Goal: Navigation & Orientation: Find specific page/section

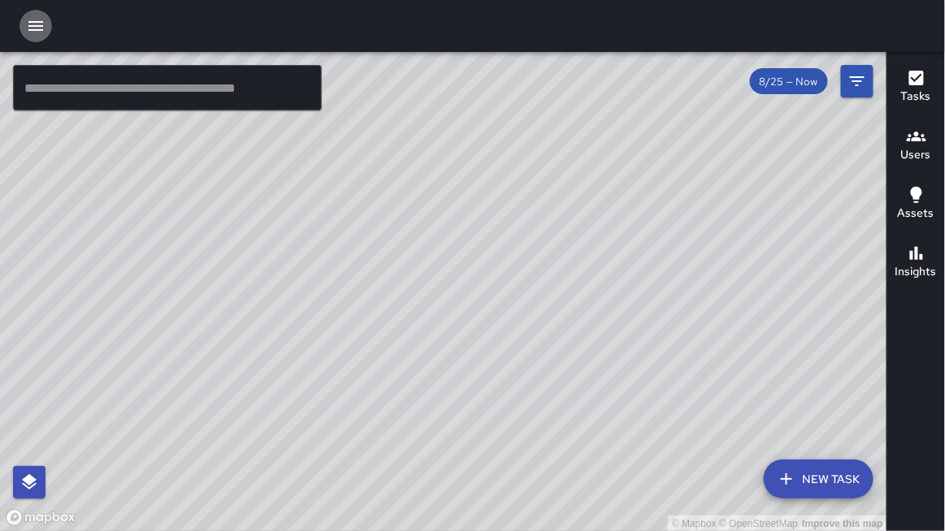
click at [37, 25] on icon "button" at bounding box center [35, 26] width 15 height 10
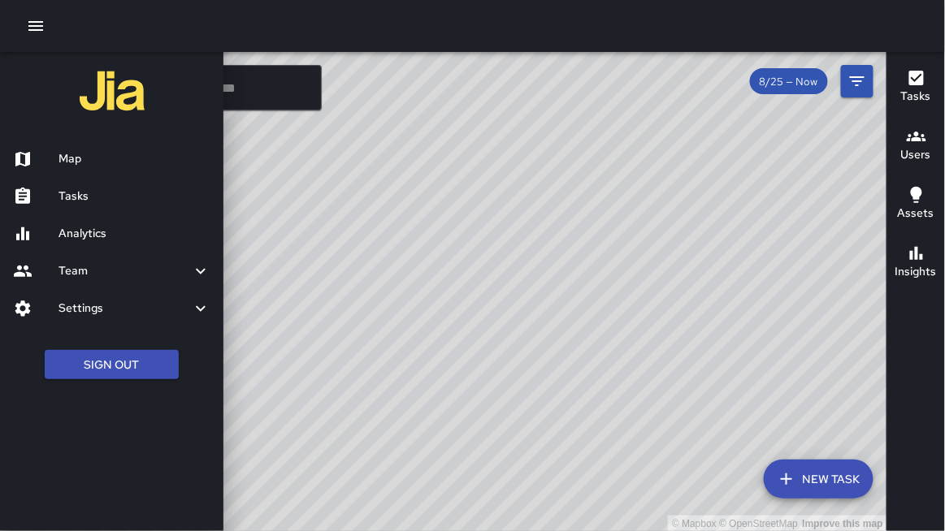
click at [145, 279] on h6 "Team" at bounding box center [124, 271] width 132 height 18
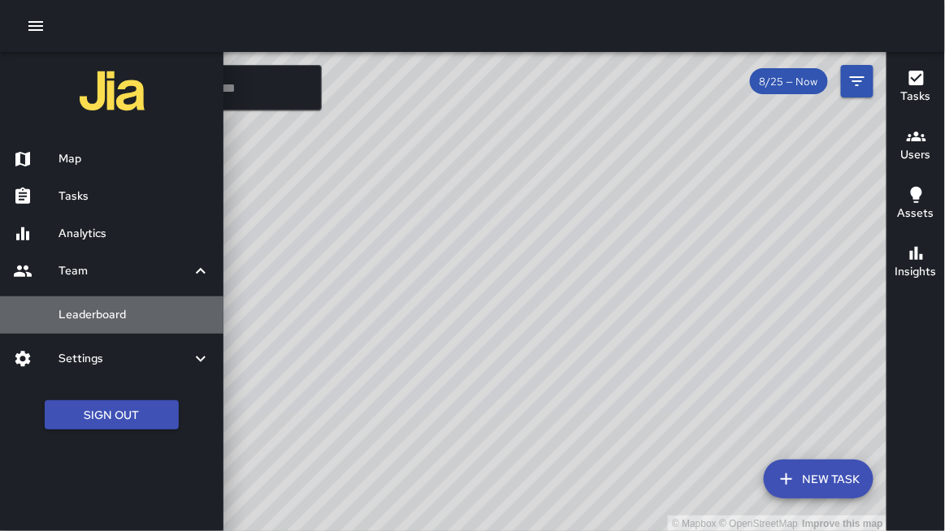
click at [123, 318] on h6 "Leaderboard" at bounding box center [134, 315] width 152 height 18
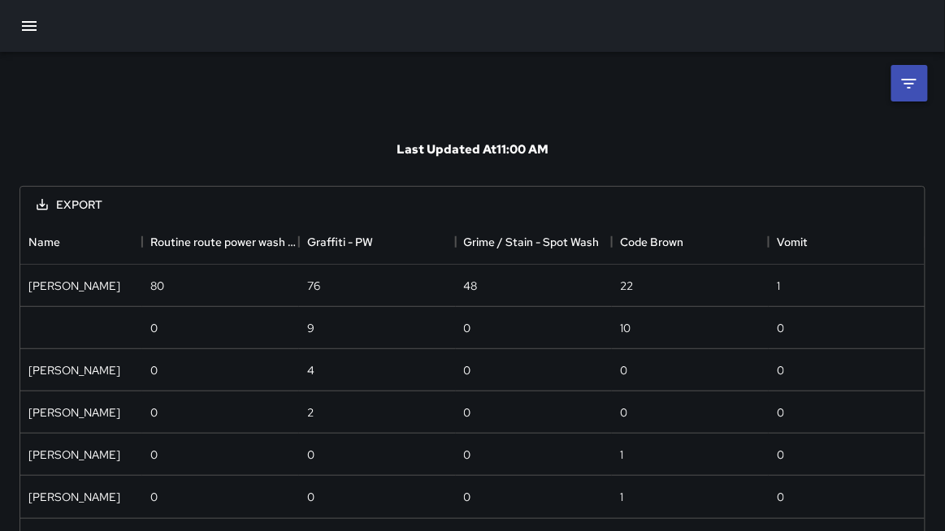
scroll to position [298, 905]
click at [902, 74] on icon at bounding box center [908, 83] width 19 height 19
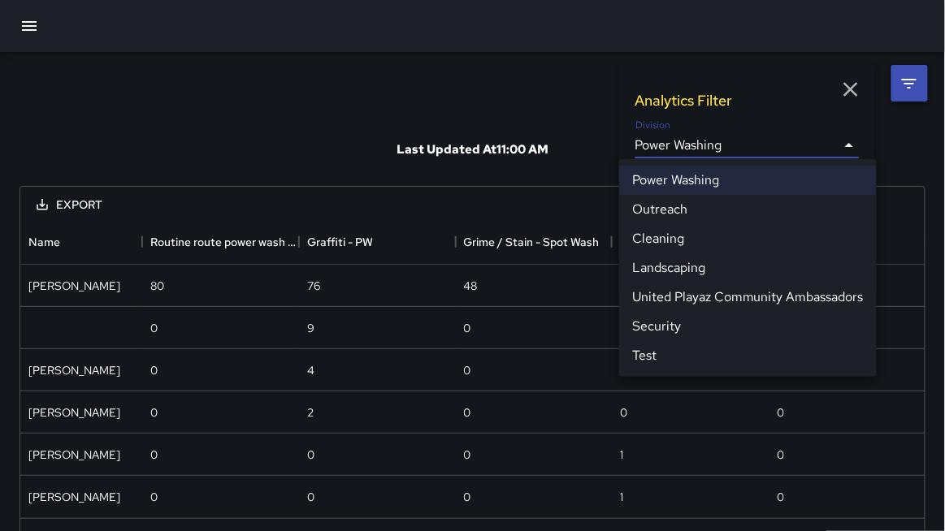
click at [785, 155] on body "**********" at bounding box center [472, 291] width 945 height 582
click at [539, 157] on div at bounding box center [472, 265] width 945 height 531
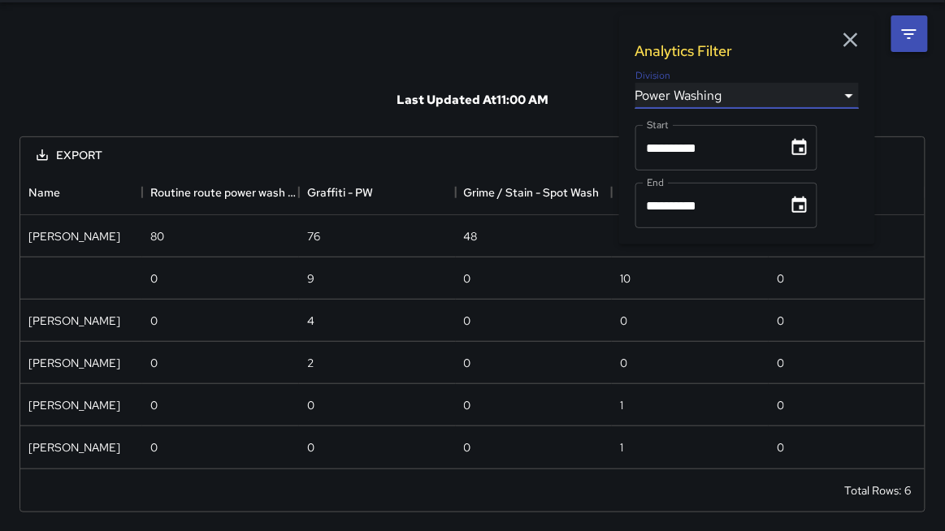
scroll to position [0, 0]
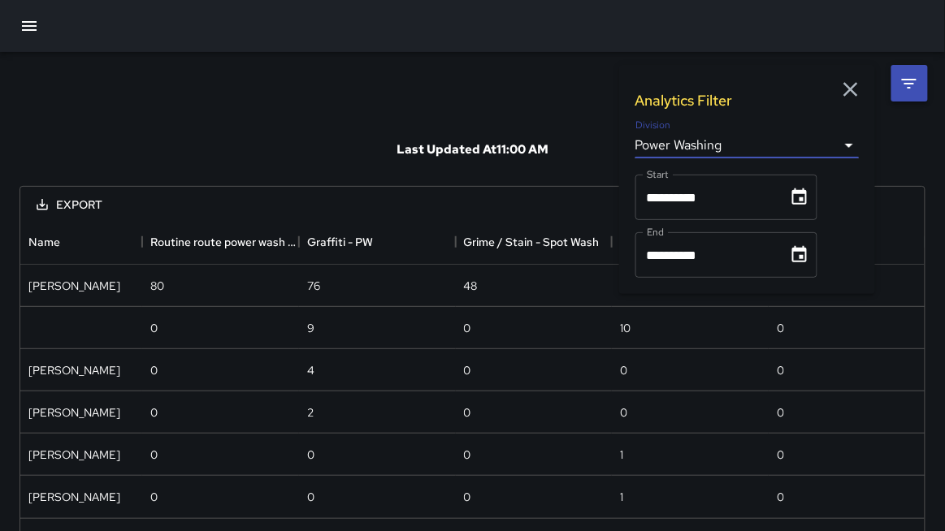
click at [20, 27] on icon "button" at bounding box center [28, 25] width 19 height 19
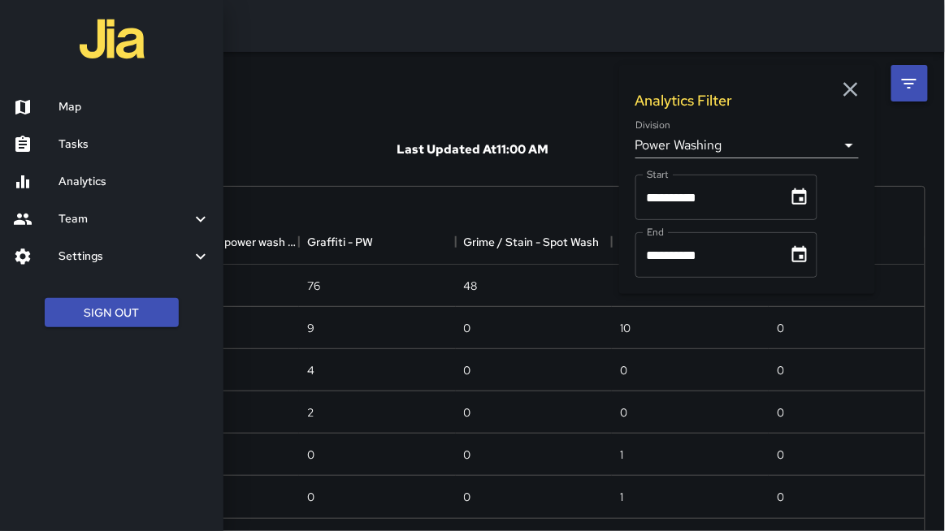
click at [111, 110] on h6 "Map" at bounding box center [134, 107] width 152 height 18
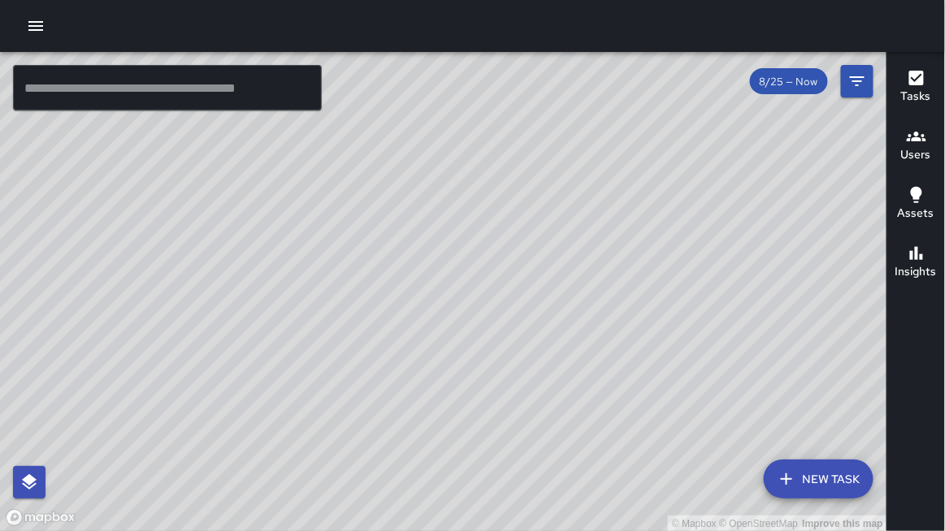
drag, startPoint x: 184, startPoint y: 250, endPoint x: 261, endPoint y: 279, distance: 82.5
click at [262, 279] on div "© Mapbox © OpenStreetMap Improve this map" at bounding box center [443, 292] width 887 height 480
drag, startPoint x: 260, startPoint y: 284, endPoint x: 280, endPoint y: 303, distance: 27.6
click at [280, 303] on div "© Mapbox © OpenStreetMap Improve this map" at bounding box center [443, 292] width 887 height 480
click at [291, 275] on div "© Mapbox © OpenStreetMap Improve this map" at bounding box center [443, 292] width 887 height 480
